Goal: Task Accomplishment & Management: Manage account settings

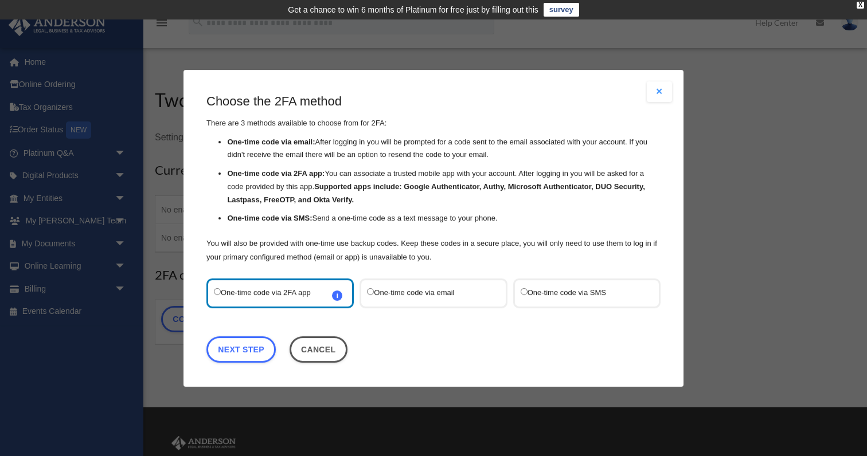
click at [543, 297] on label "One-time code via SMS" at bounding box center [580, 292] width 121 height 15
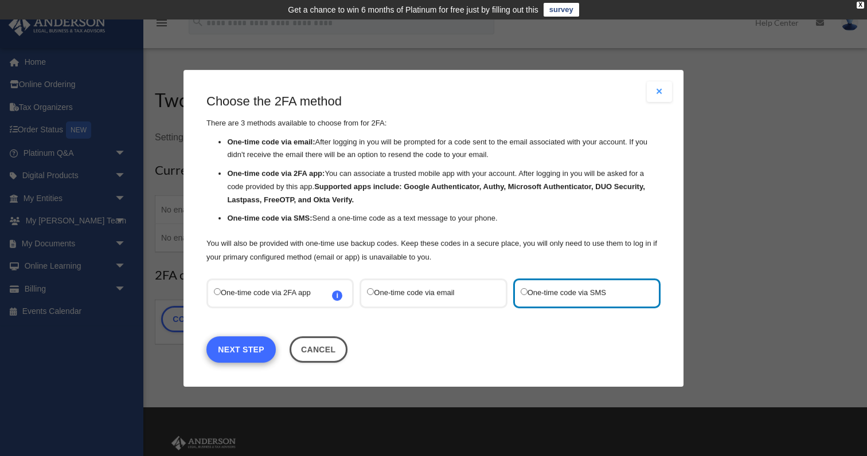
click at [253, 346] on link "Next Step" at bounding box center [240, 349] width 69 height 26
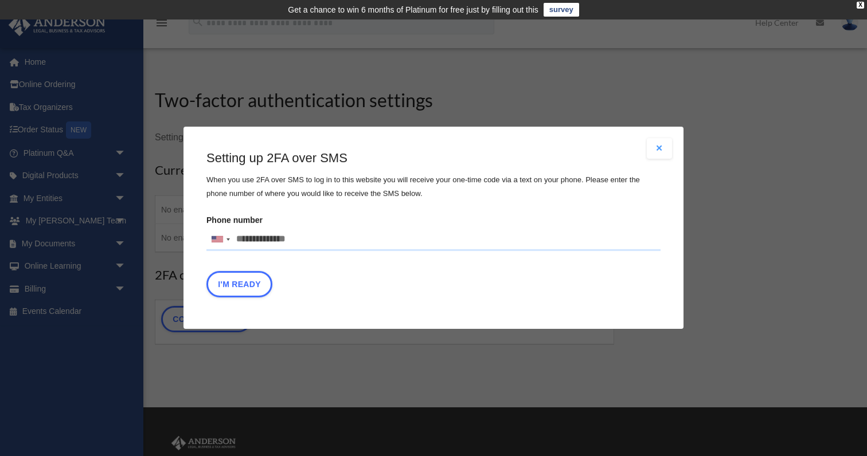
click at [314, 228] on input "Phone number United States +1 United Kingdom +44 Afghanistan (‫افغانستان‬‎) +93…" at bounding box center [433, 239] width 454 height 23
click at [308, 238] on input "Phone number United States +1 United Kingdom +44 Afghanistan (‫افغانستان‬‎) +93…" at bounding box center [433, 239] width 454 height 23
type input "**********"
click at [253, 288] on button "I'm Ready" at bounding box center [239, 285] width 66 height 26
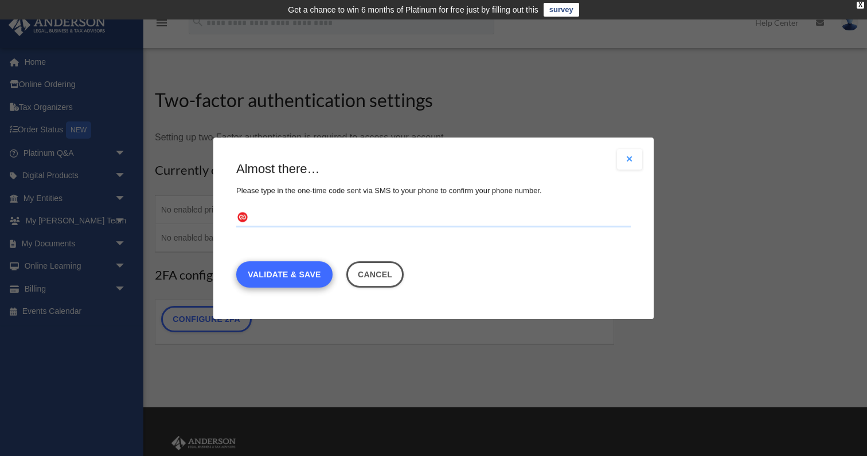
click at [303, 268] on link "Validate & Save" at bounding box center [284, 274] width 96 height 26
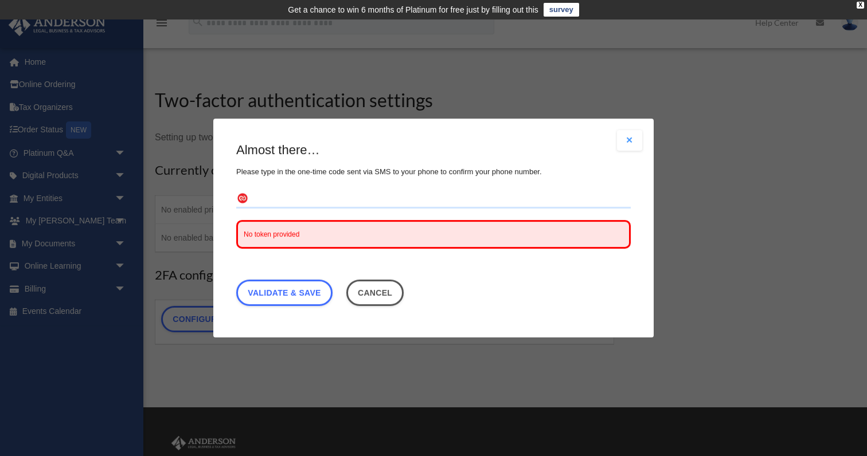
click at [304, 205] on input "text" at bounding box center [433, 199] width 394 height 18
type input "******"
click at [302, 295] on link "Validate & Save" at bounding box center [284, 293] width 96 height 26
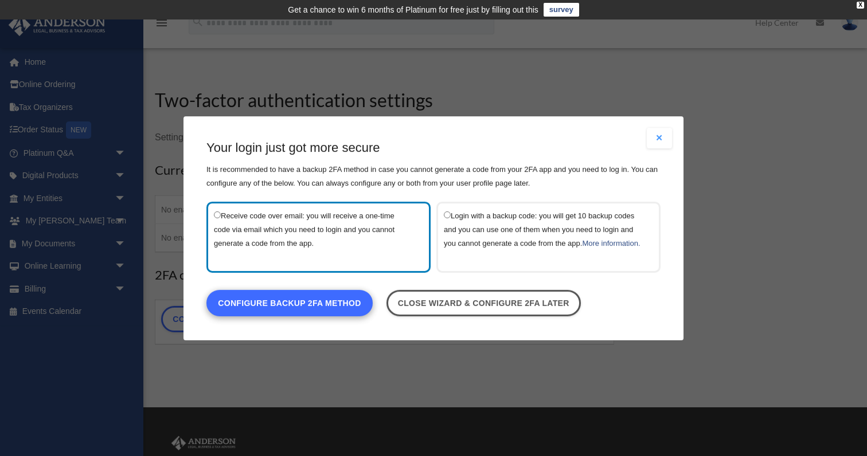
click at [328, 311] on link "Configure backup 2FA method" at bounding box center [289, 302] width 166 height 26
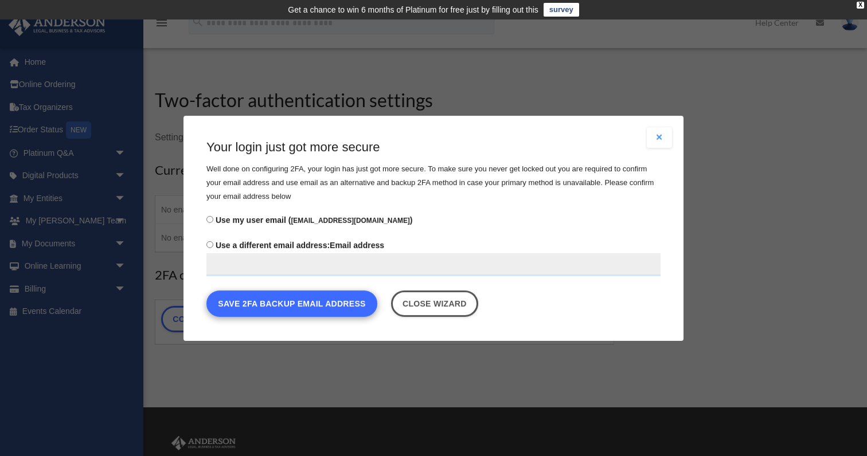
click at [328, 306] on button "Save 2FA backup email address" at bounding box center [291, 303] width 171 height 26
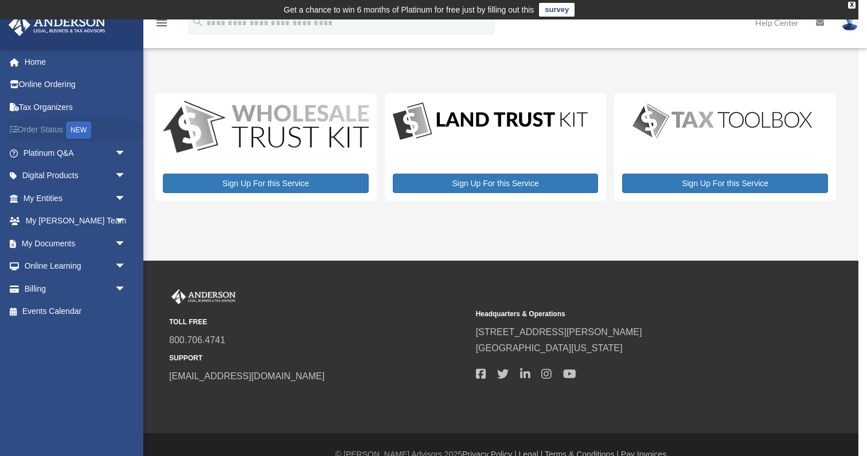
click at [58, 133] on link "Order Status NEW" at bounding box center [75, 131] width 135 height 24
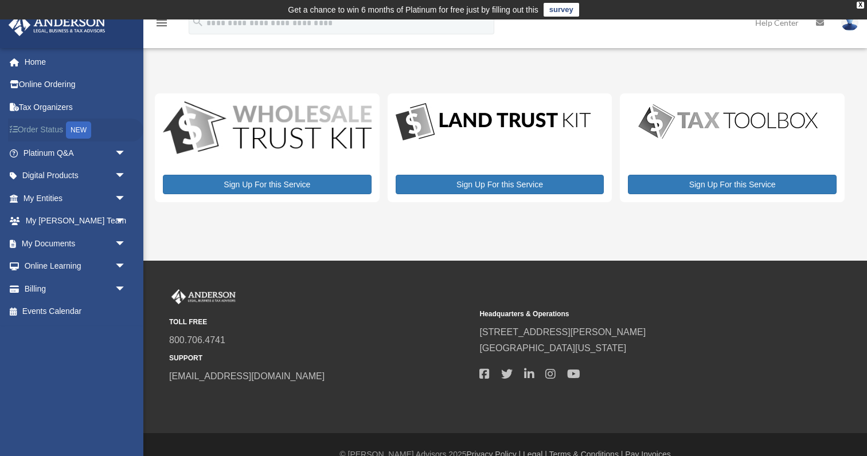
click at [58, 133] on link "Order Status NEW" at bounding box center [75, 131] width 135 height 24
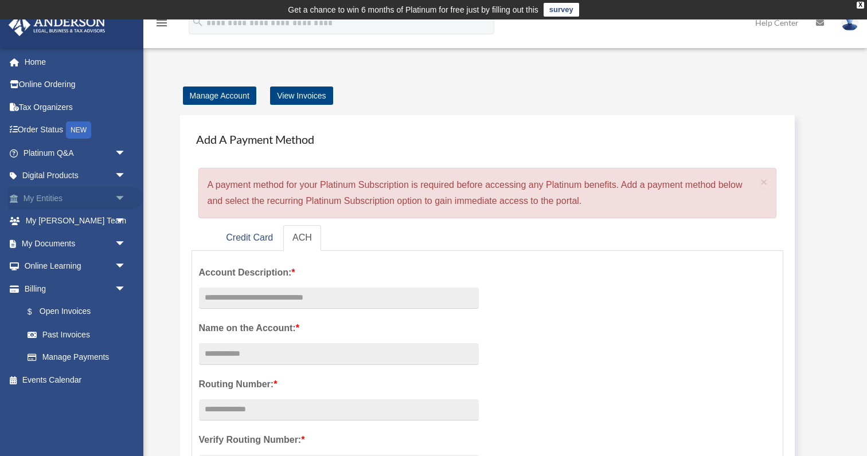
click at [47, 198] on link "My Entities arrow_drop_down" at bounding box center [75, 198] width 135 height 23
click at [119, 195] on span "arrow_drop_down" at bounding box center [126, 199] width 23 height 24
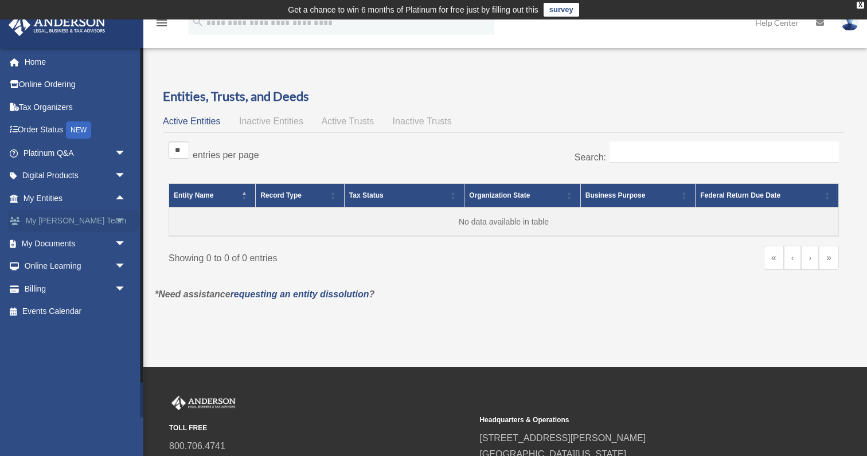
click at [96, 216] on link "My Anderson Team arrow_drop_down" at bounding box center [75, 221] width 135 height 23
click at [120, 217] on span "arrow_drop_down" at bounding box center [126, 222] width 23 height 24
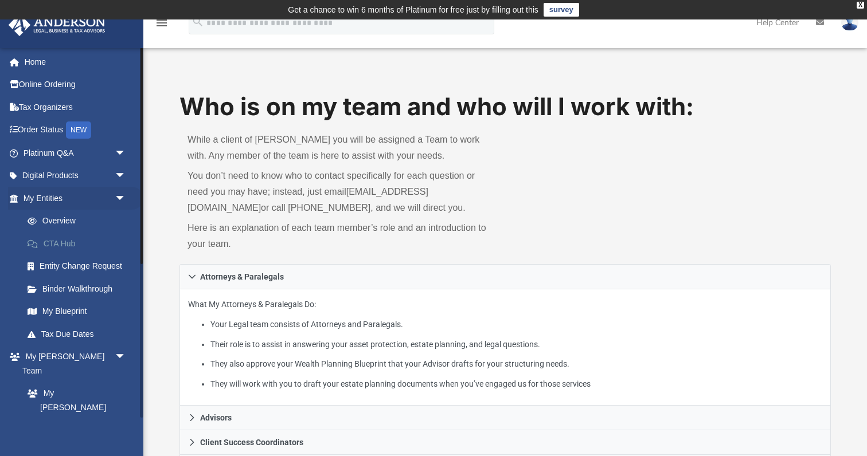
click at [72, 237] on link "CTA Hub" at bounding box center [79, 243] width 127 height 23
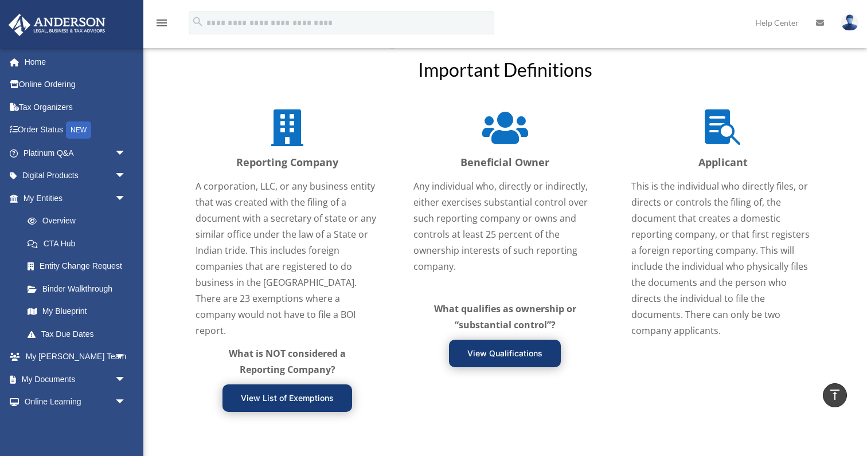
scroll to position [1343, 0]
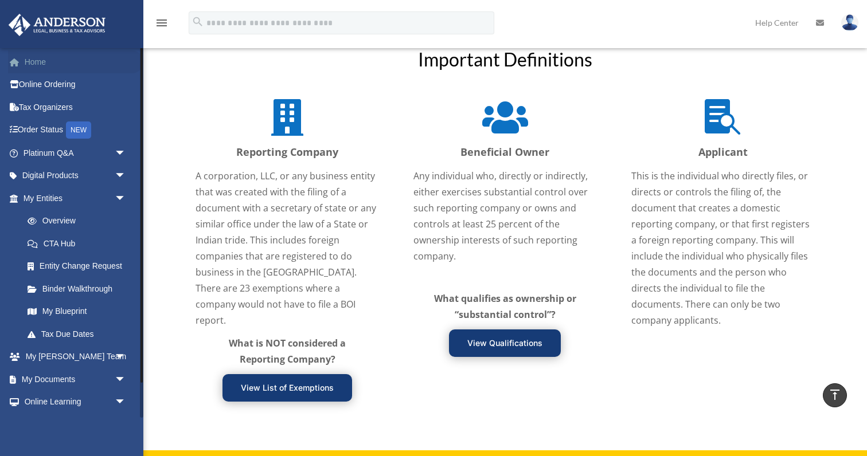
click at [42, 62] on link "Home" at bounding box center [75, 61] width 135 height 23
